Goal: Task Accomplishment & Management: Manage account settings

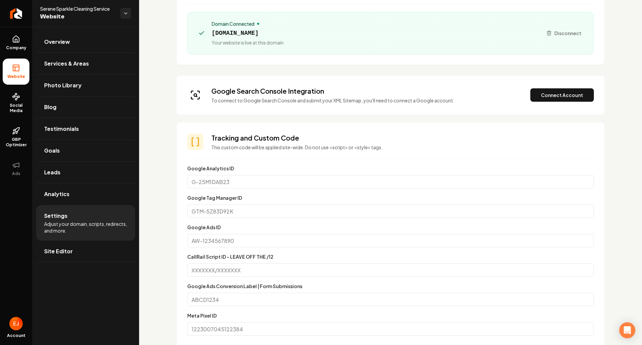
scroll to position [100, 0]
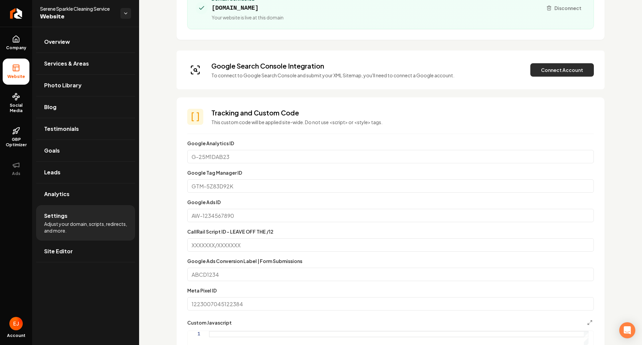
click at [552, 70] on button "Connect Account" at bounding box center [563, 69] width 64 height 13
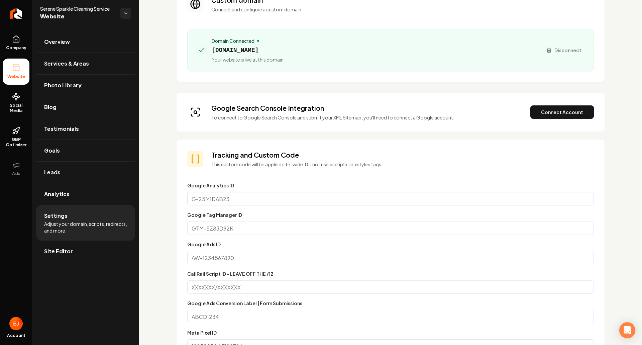
scroll to position [0, 0]
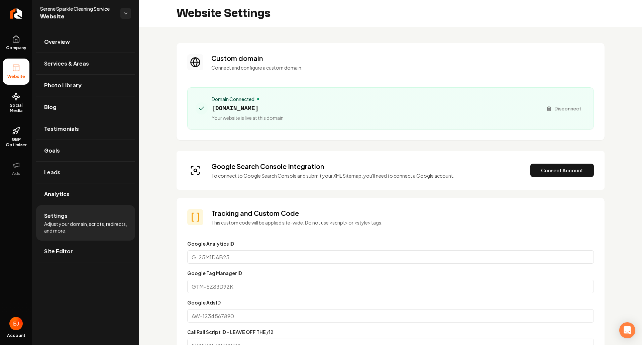
drag, startPoint x: 304, startPoint y: 110, endPoint x: 213, endPoint y: 112, distance: 91.0
click at [213, 112] on div "Domain Connected [DOMAIN_NAME] Your website is live at this domain" at bounding box center [367, 108] width 342 height 25
copy span "[DOMAIN_NAME]"
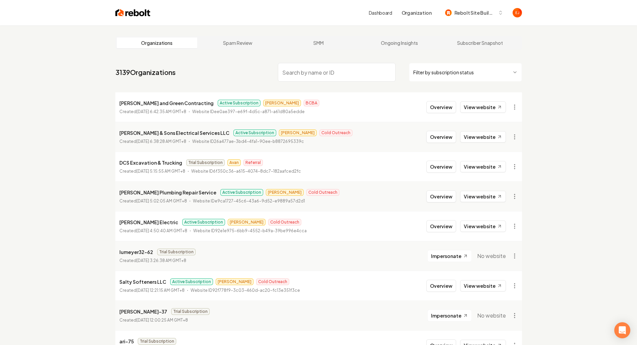
click at [340, 73] on input "search" at bounding box center [337, 72] width 118 height 19
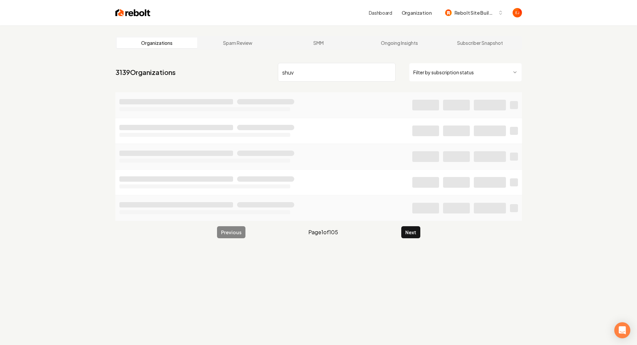
type input "shuv"
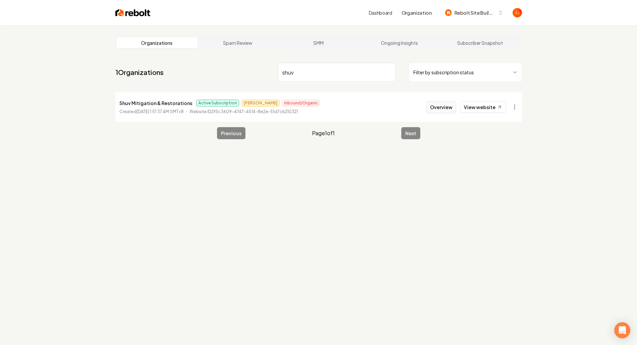
click at [437, 108] on button "Overview" at bounding box center [441, 107] width 30 height 12
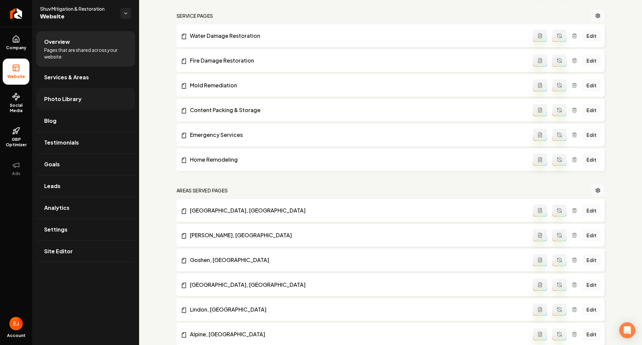
scroll to position [67, 0]
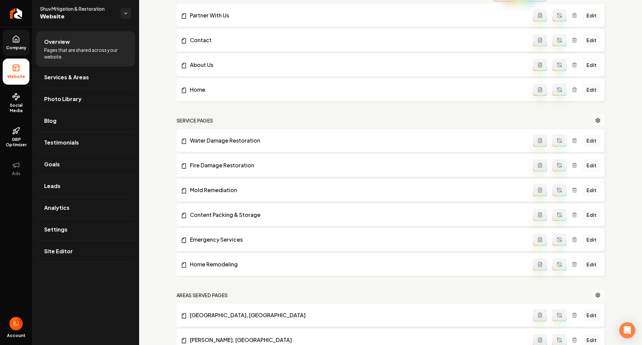
click at [17, 45] on span "Company" at bounding box center [16, 47] width 26 height 5
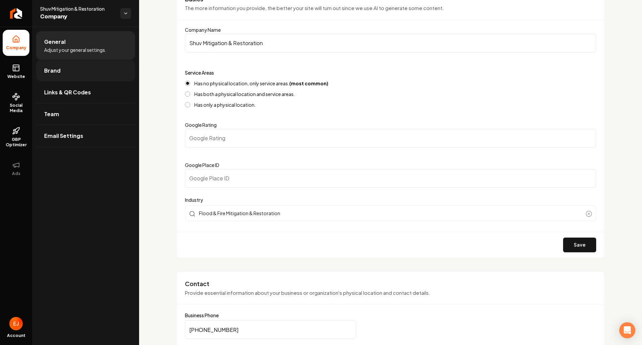
click at [69, 73] on link "Brand" at bounding box center [85, 70] width 99 height 21
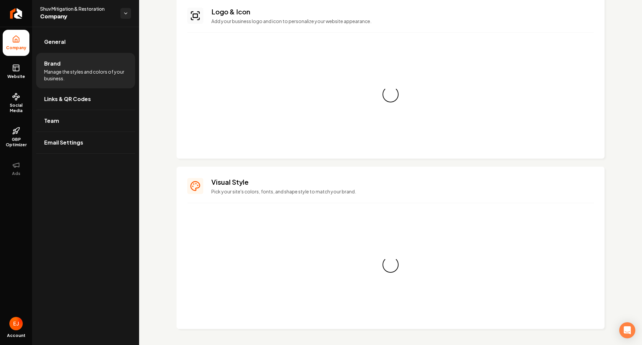
scroll to position [67, 0]
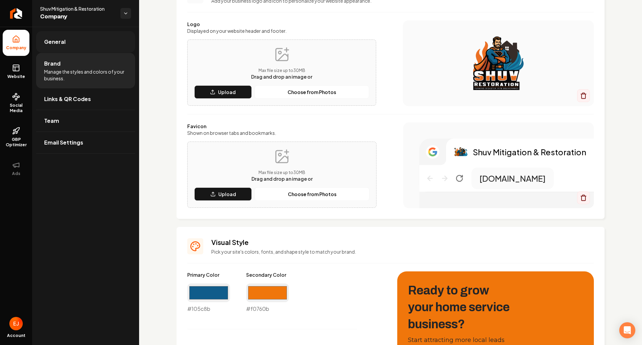
click at [66, 47] on link "General" at bounding box center [85, 41] width 99 height 21
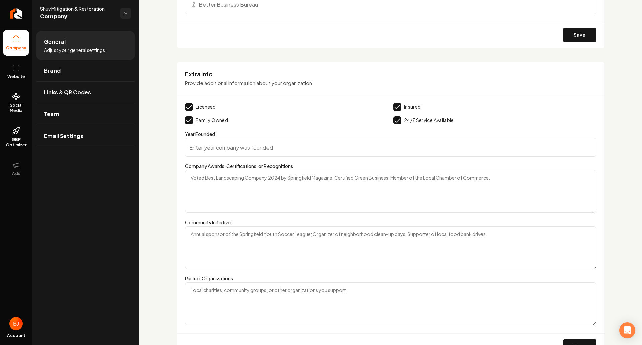
scroll to position [899, 0]
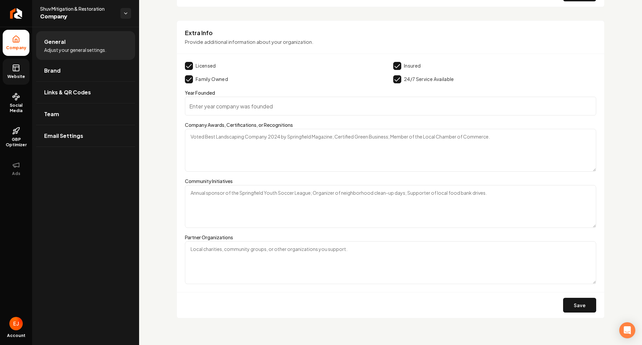
click at [27, 77] on link "Website" at bounding box center [16, 72] width 27 height 26
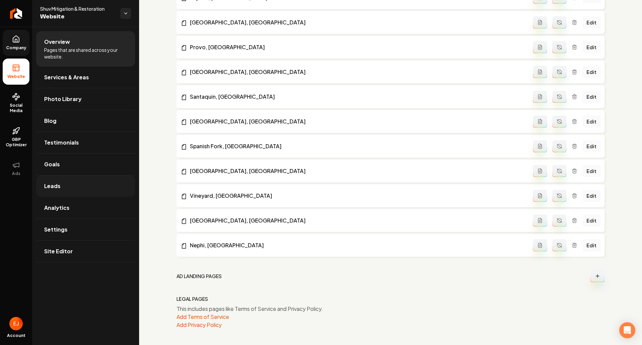
scroll to position [706, 0]
click at [65, 227] on span "Settings" at bounding box center [55, 229] width 23 height 8
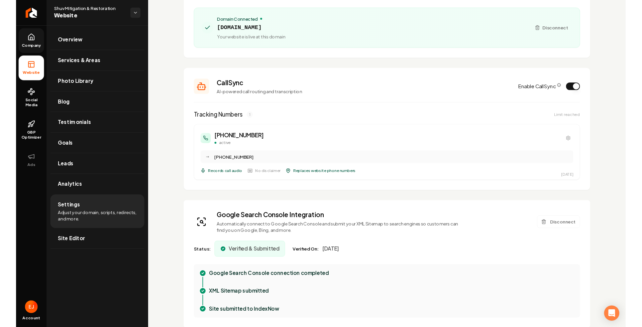
scroll to position [67, 0]
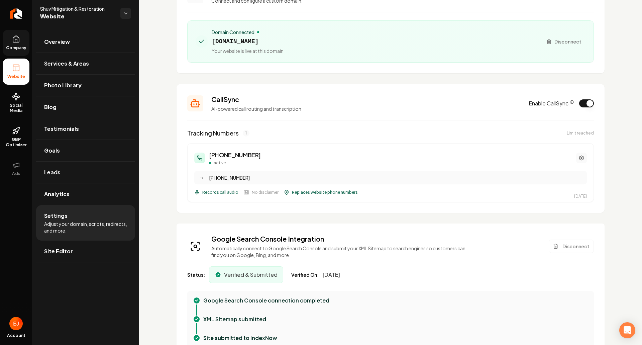
click at [580, 158] on icon "Main content area" at bounding box center [582, 158] width 4 height 4
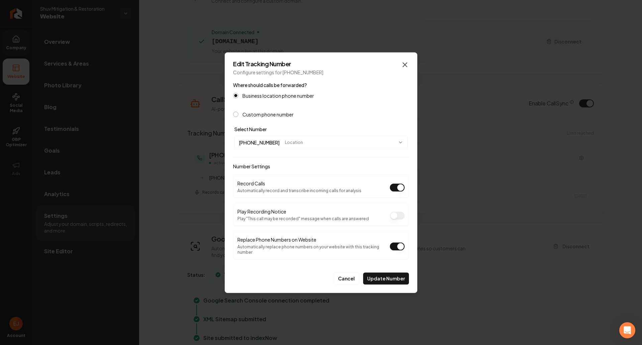
click at [403, 68] on icon "button" at bounding box center [405, 65] width 8 height 8
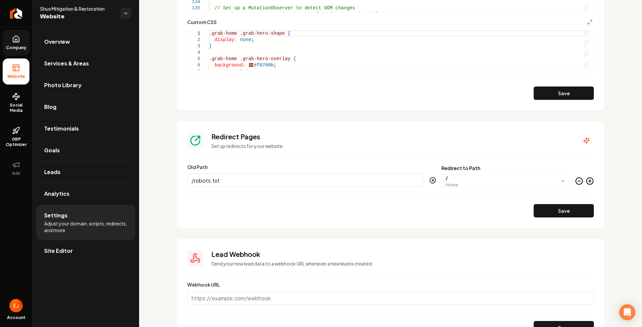
scroll to position [738, 0]
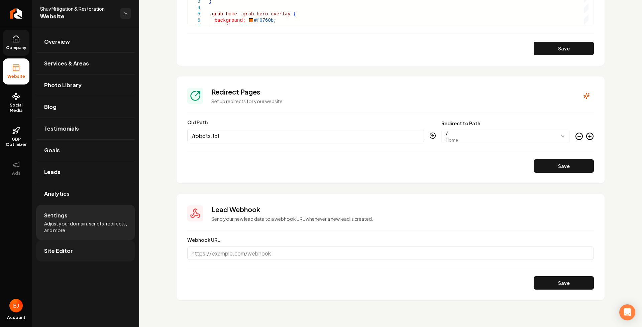
click at [75, 253] on link "Site Editor" at bounding box center [85, 251] width 99 height 21
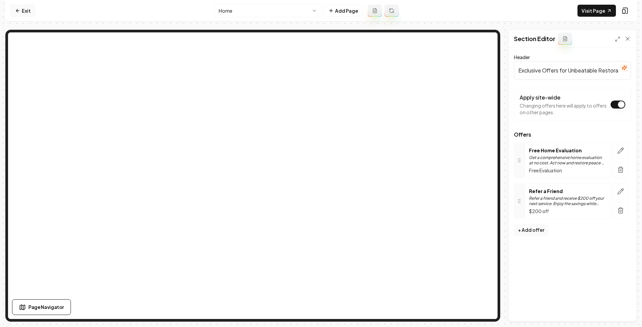
click at [18, 13] on icon at bounding box center [17, 10] width 5 height 5
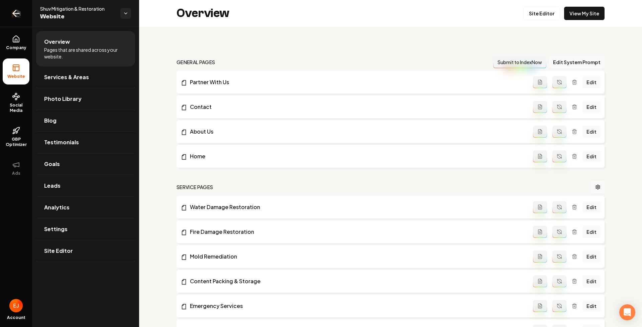
click at [20, 17] on icon "Return to dashboard" at bounding box center [16, 13] width 11 height 11
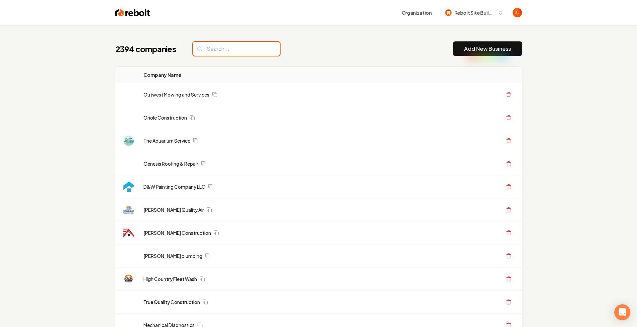
click at [216, 47] on input "search" at bounding box center [236, 49] width 87 height 14
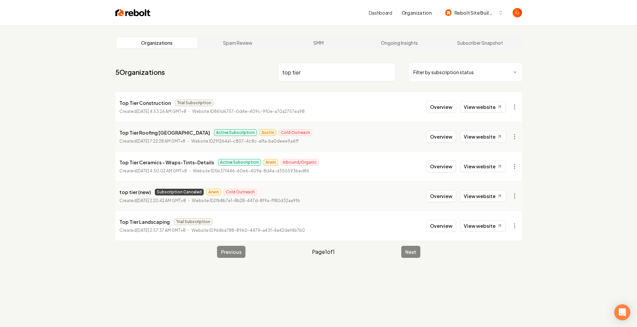
type input "top tier"
click at [444, 138] on button "Overview" at bounding box center [441, 137] width 30 height 12
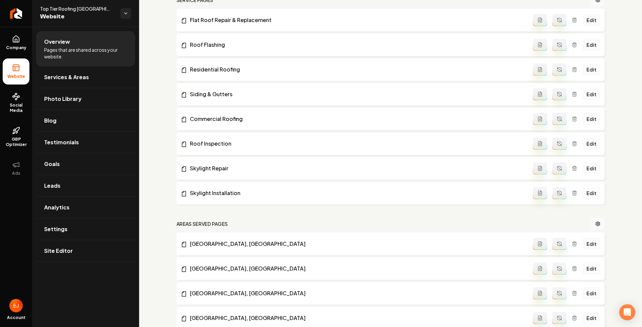
scroll to position [185, 0]
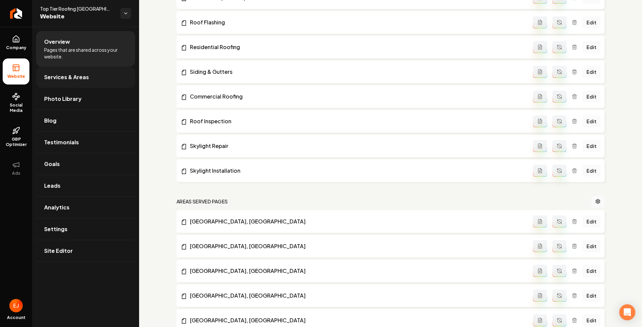
click at [66, 78] on span "Services & Areas" at bounding box center [66, 77] width 45 height 8
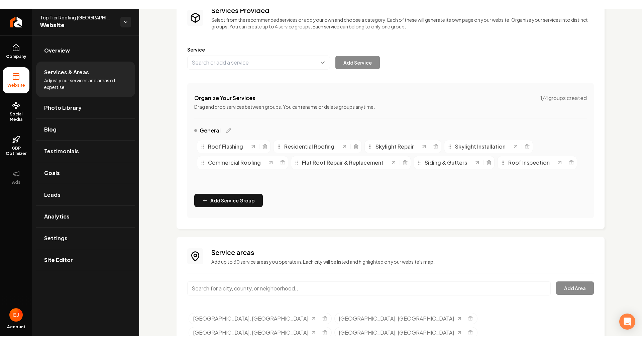
scroll to position [88, 0]
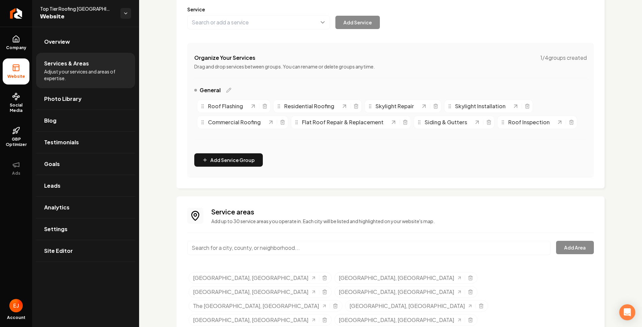
click at [238, 252] on input "Main content area" at bounding box center [369, 248] width 364 height 14
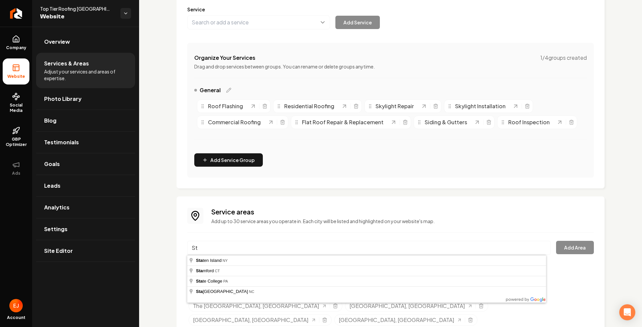
type input "S"
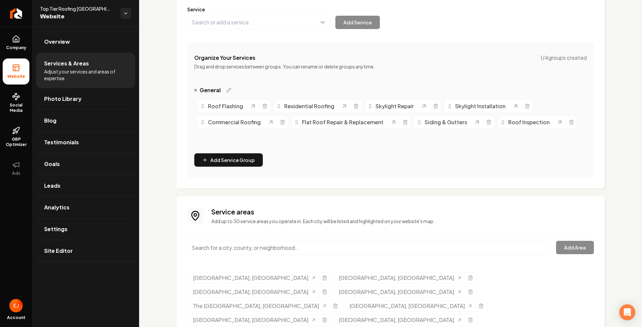
click at [164, 216] on div "Services Provided Select from the recommended services or add your own and choo…" at bounding box center [390, 147] width 503 height 417
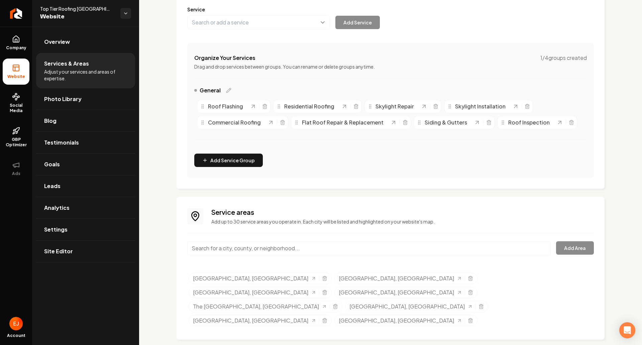
scroll to position [71, 0]
